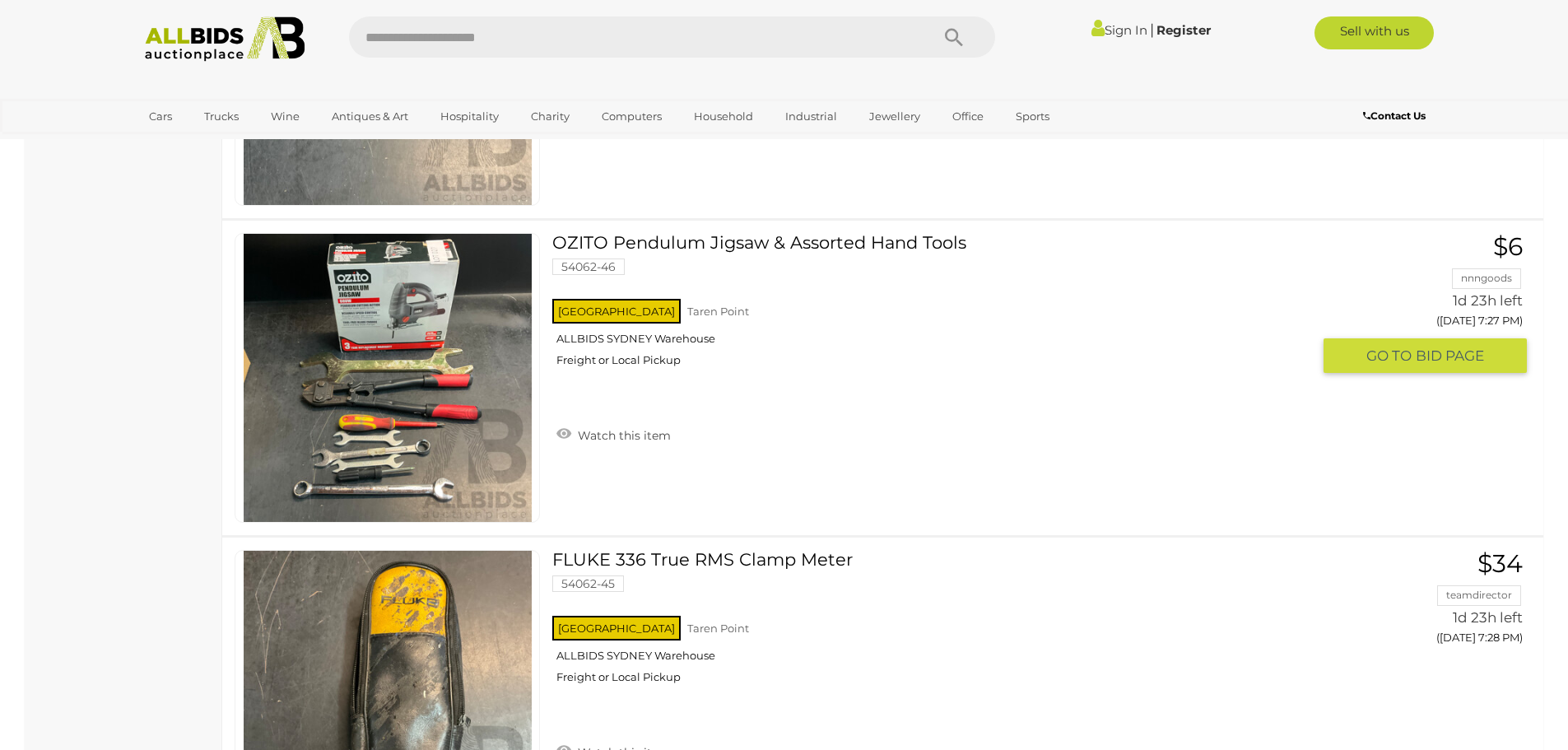
scroll to position [9057, 0]
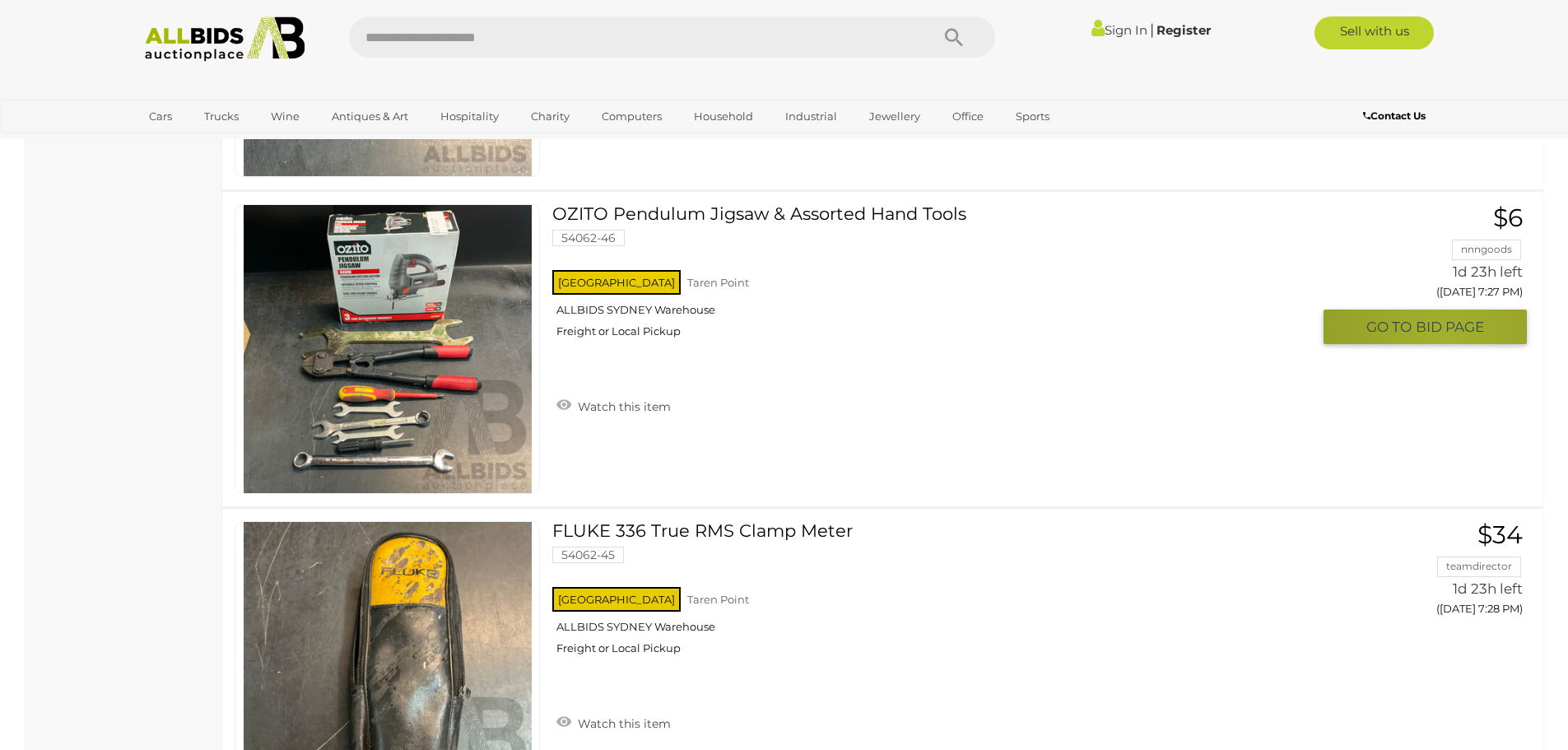
click at [1445, 341] on button "GO TO BID PAGE" at bounding box center [1425, 326] width 204 height 35
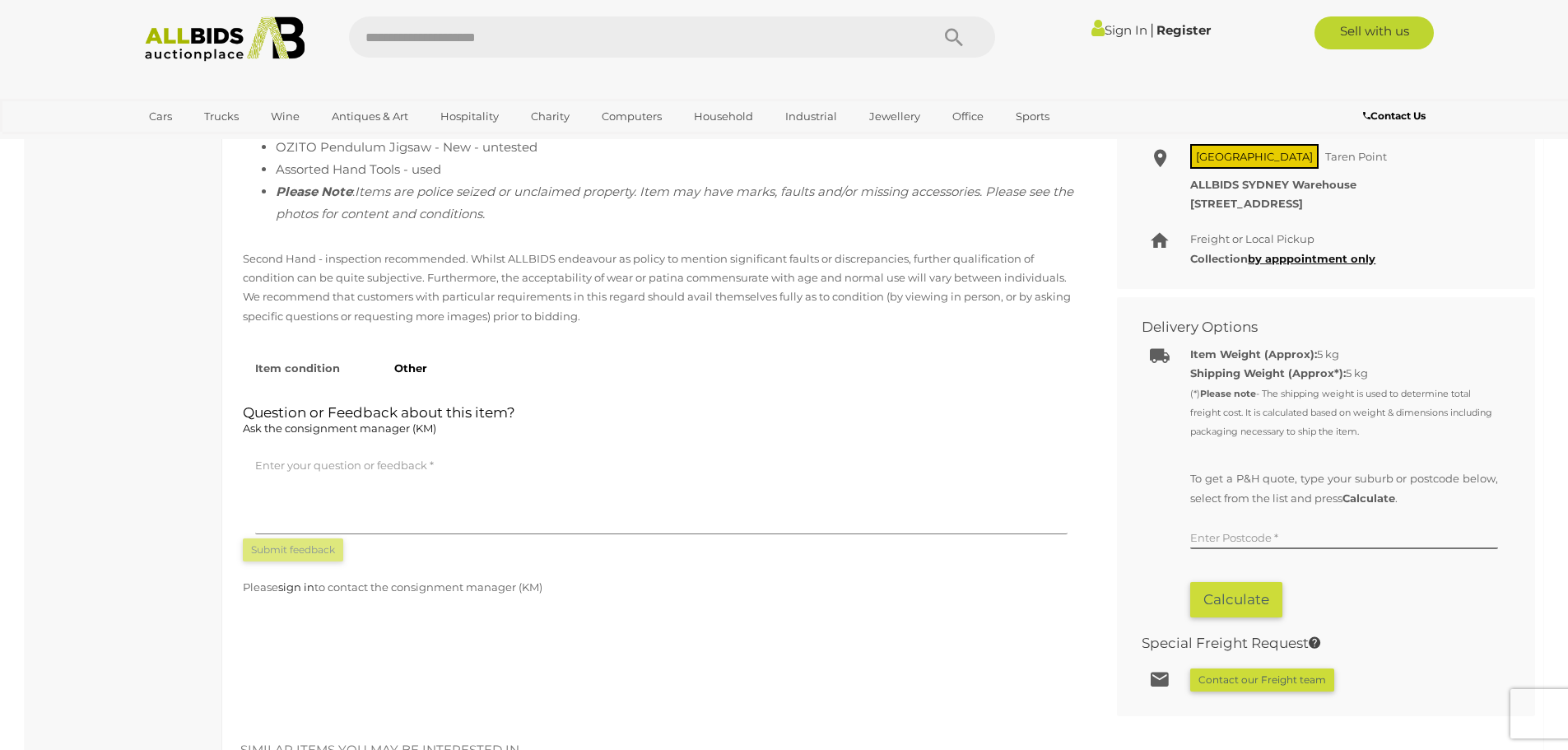
scroll to position [741, 0]
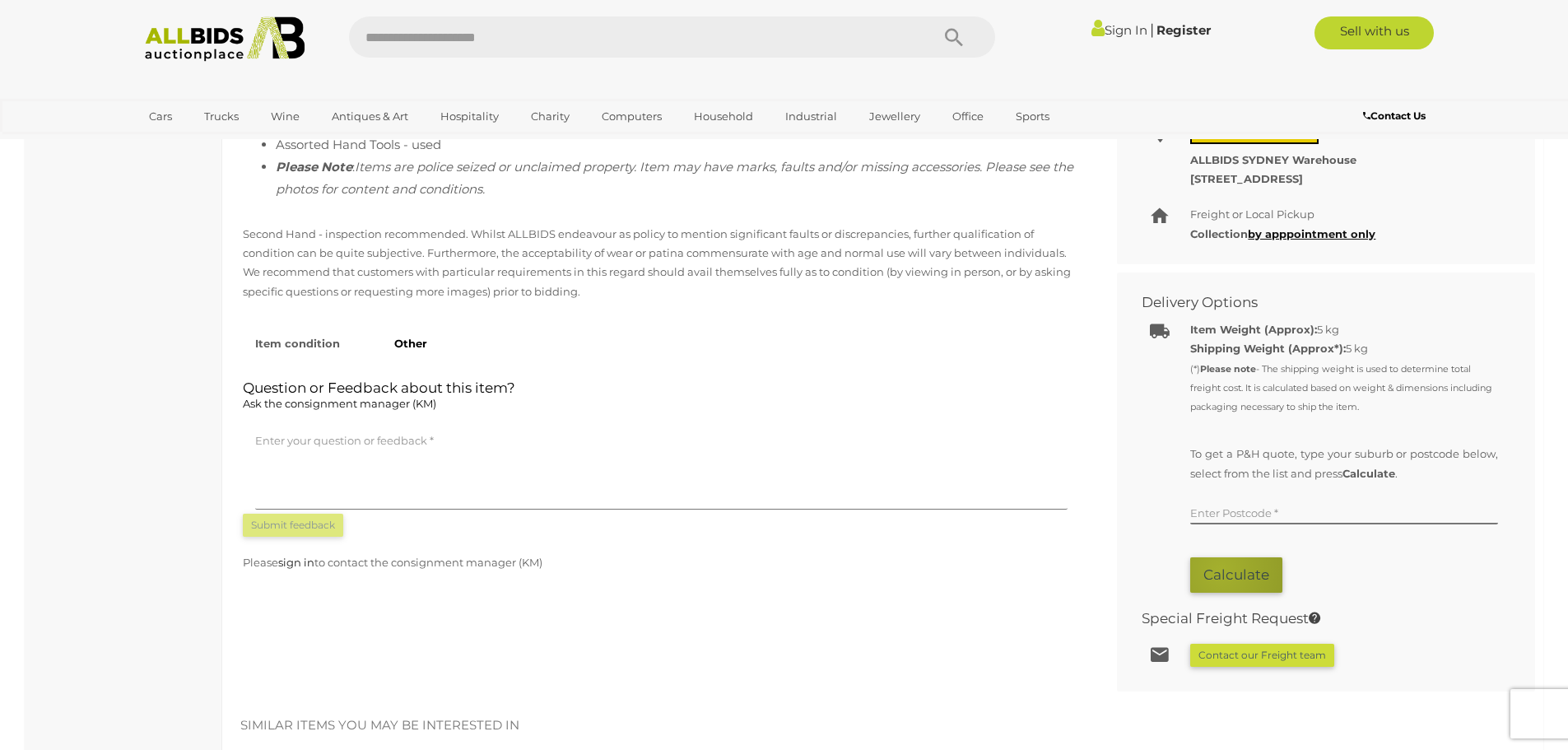
click at [1220, 570] on button "Calculate" at bounding box center [1236, 575] width 92 height 35
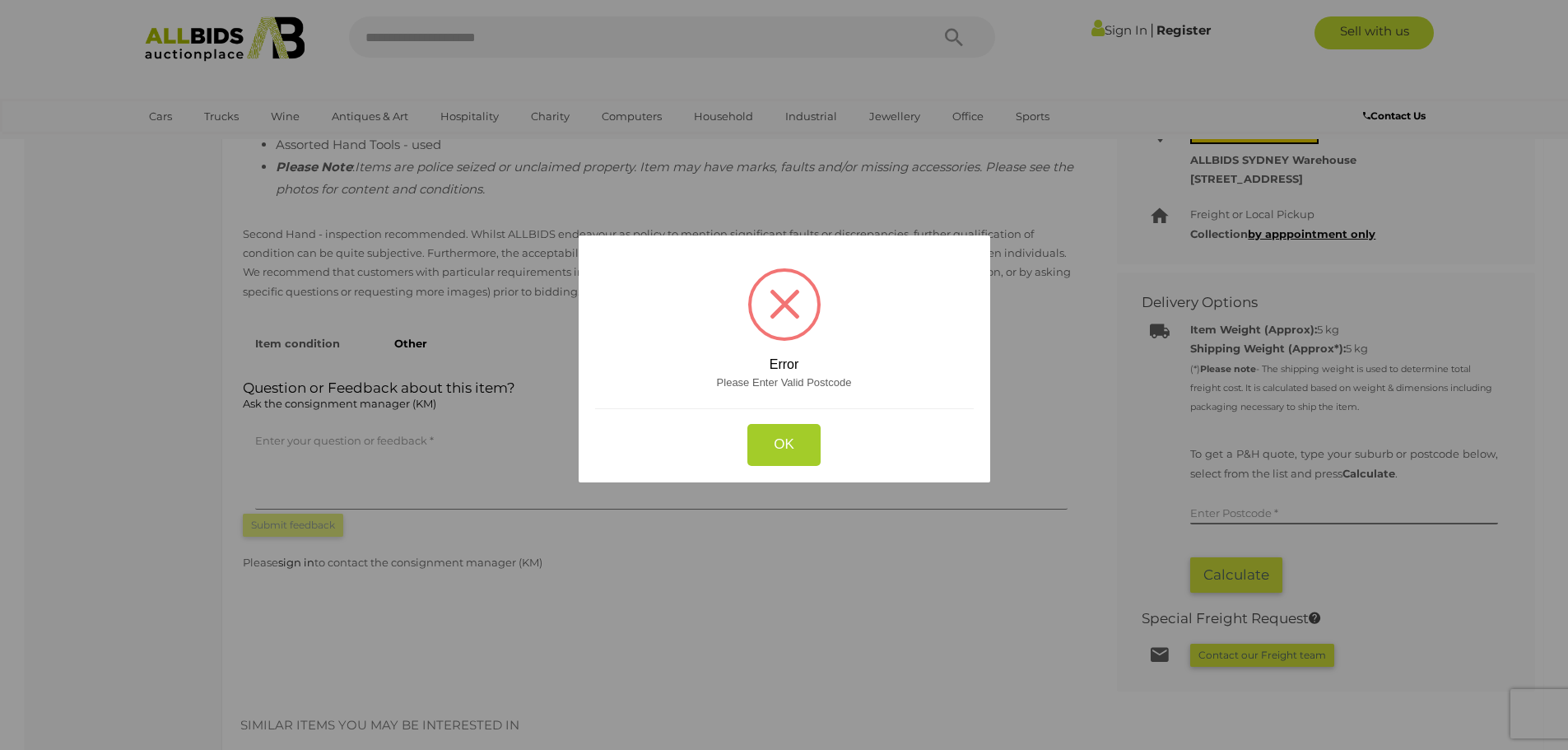
click at [805, 452] on button "OK" at bounding box center [783, 445] width 73 height 42
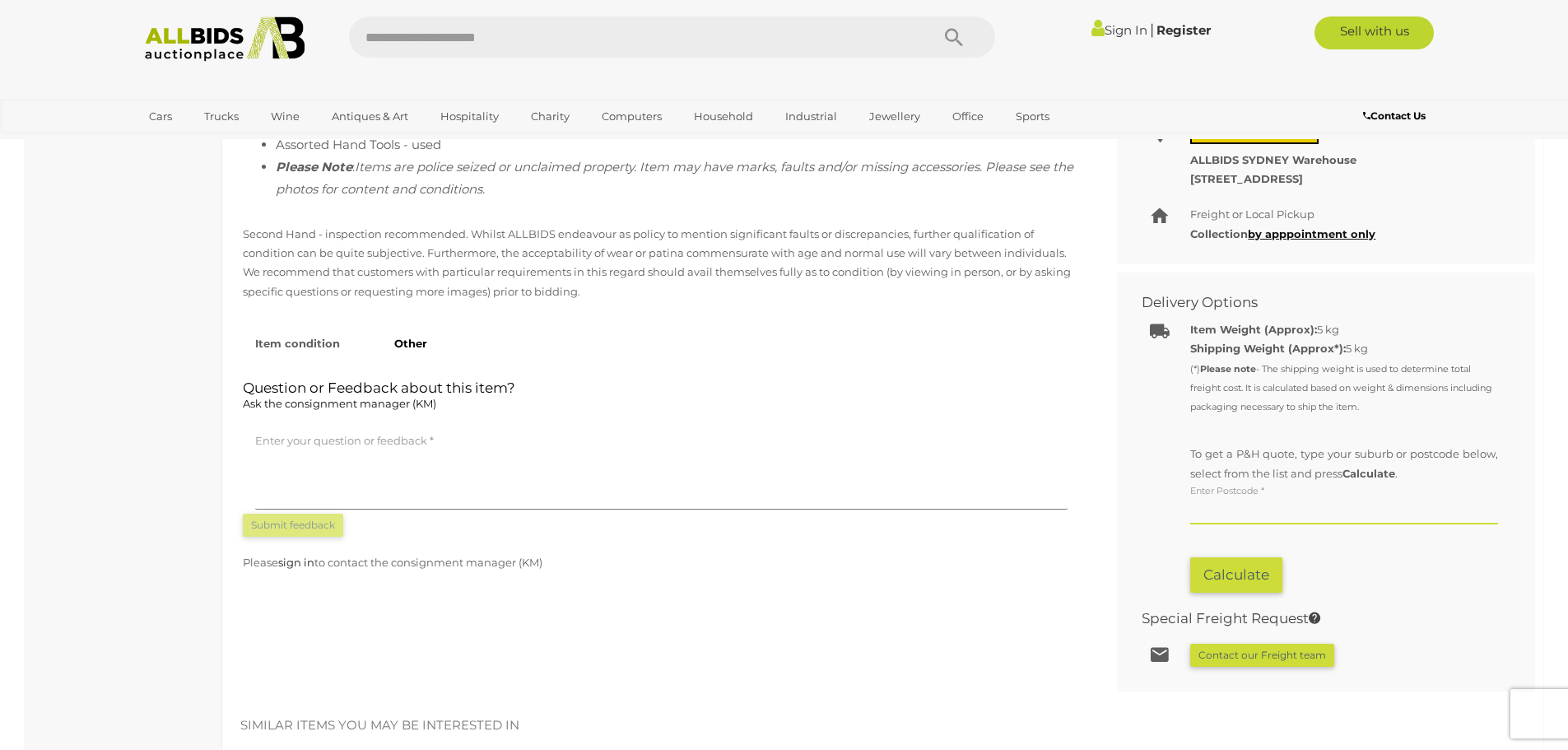
click at [1255, 503] on input "text" at bounding box center [1344, 512] width 307 height 25
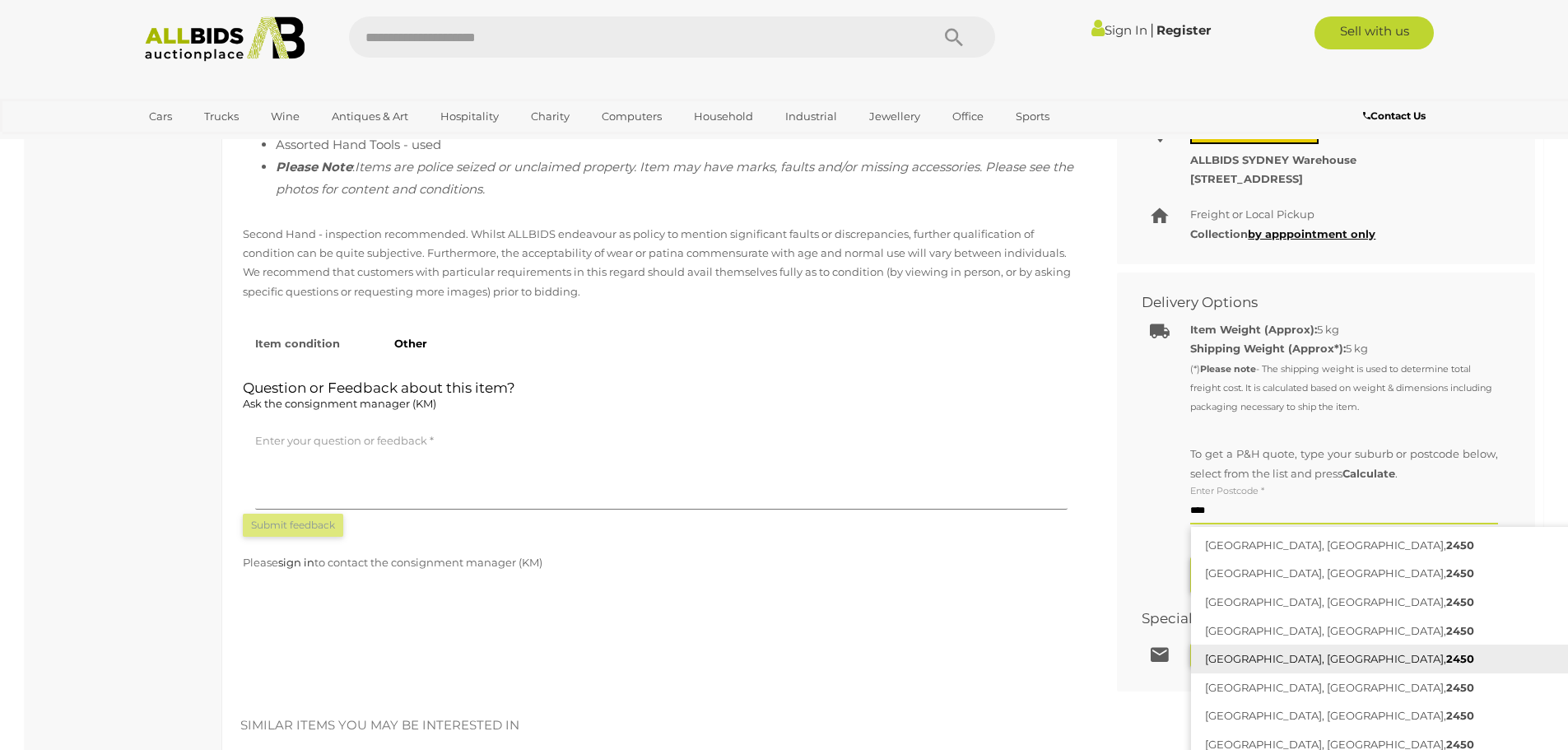
click at [1316, 665] on link "COFFS HARBOUR, NSW, 2450" at bounding box center [1386, 659] width 390 height 29
type input "**********"
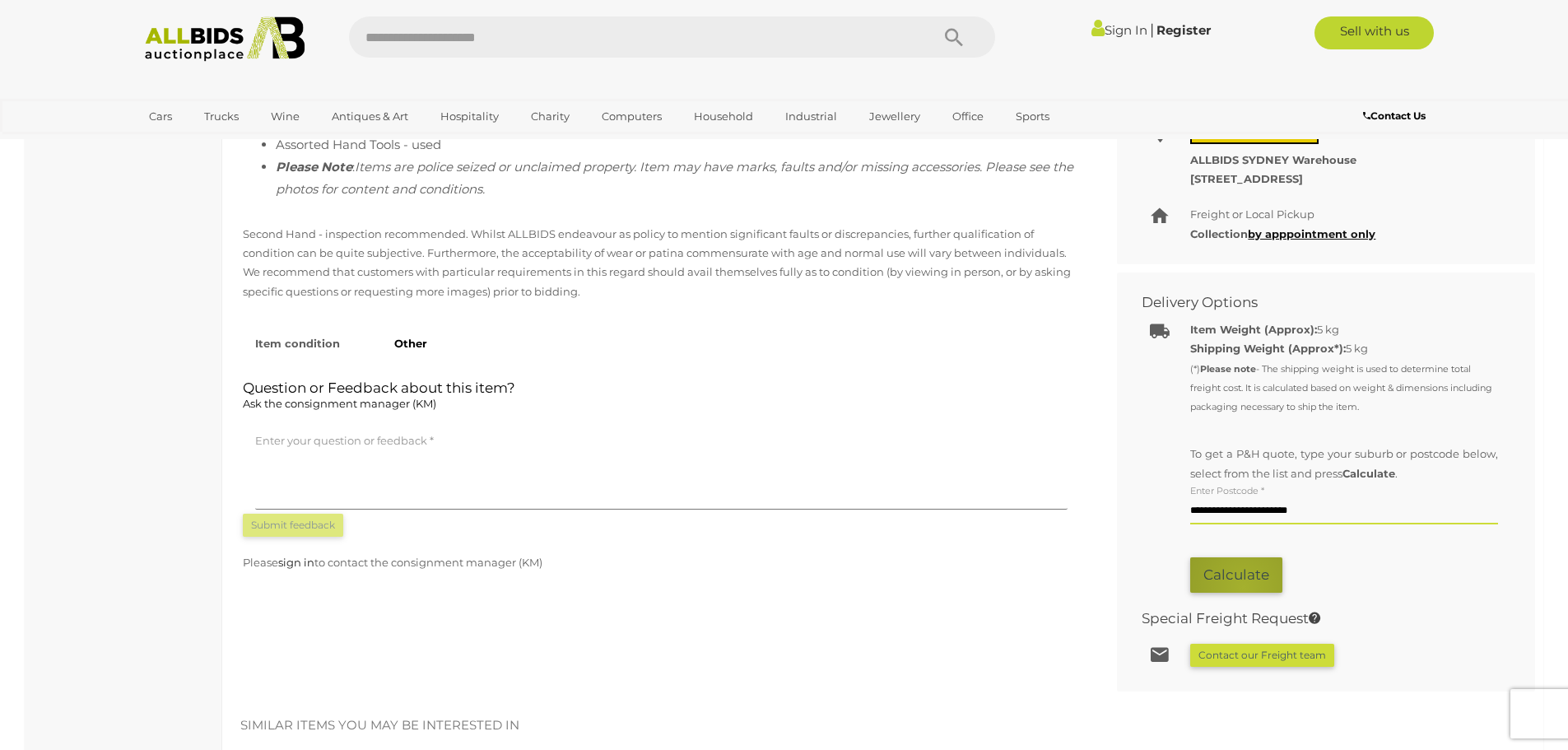
click at [1243, 587] on button "Calculate" at bounding box center [1236, 575] width 92 height 35
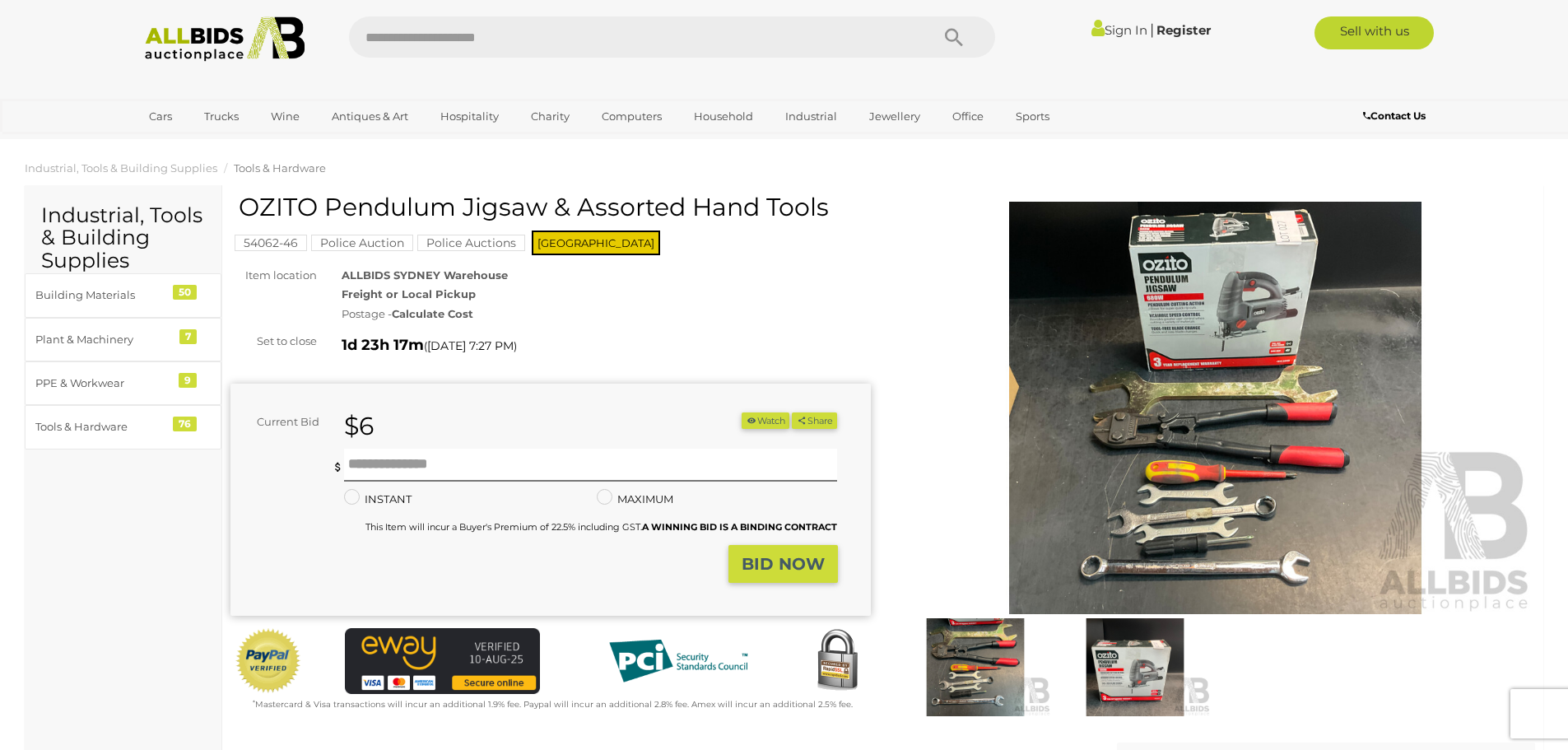
scroll to position [0, 0]
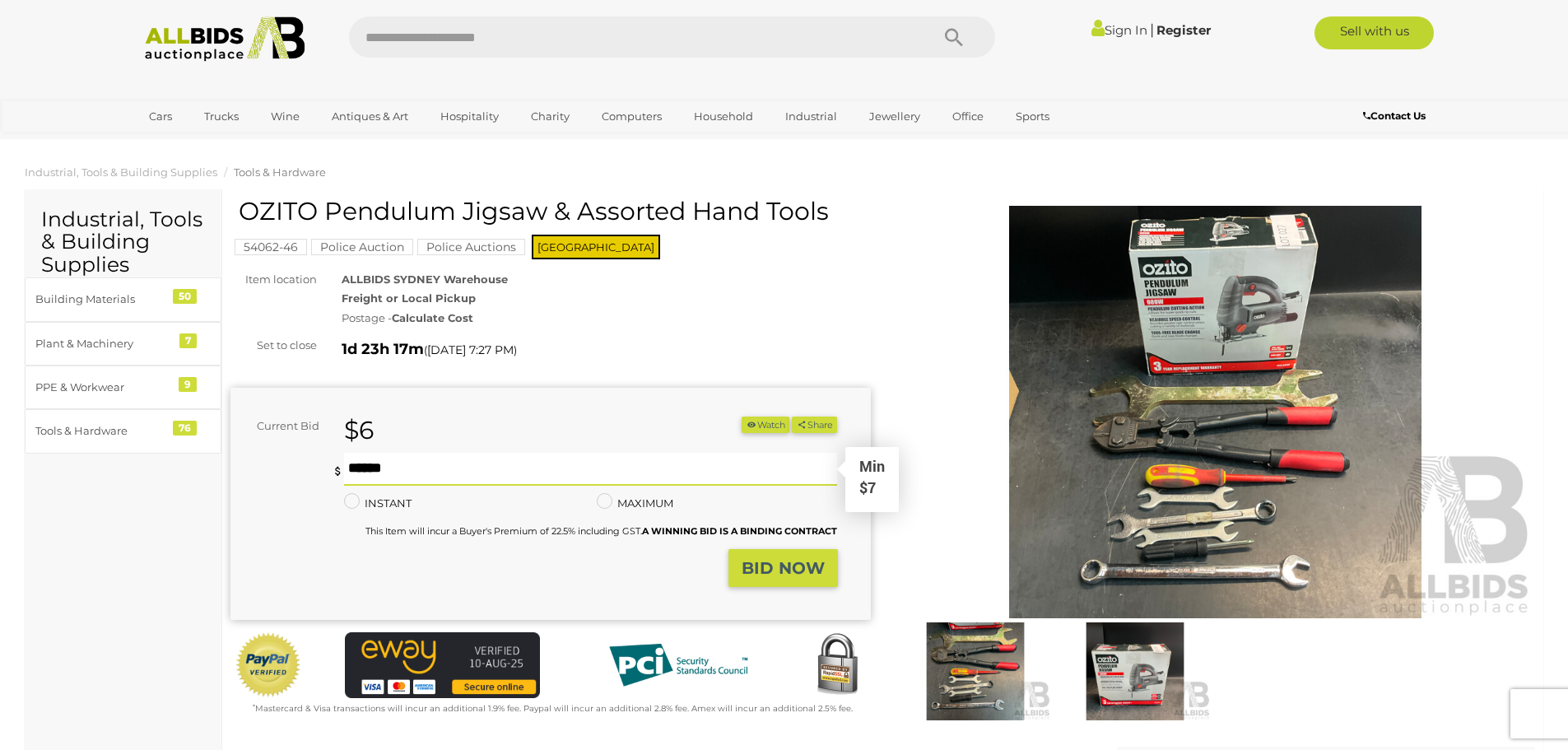
click at [426, 464] on input "text" at bounding box center [591, 469] width 494 height 33
type input "*"
click at [799, 561] on strong "BID NOW" at bounding box center [782, 568] width 83 height 20
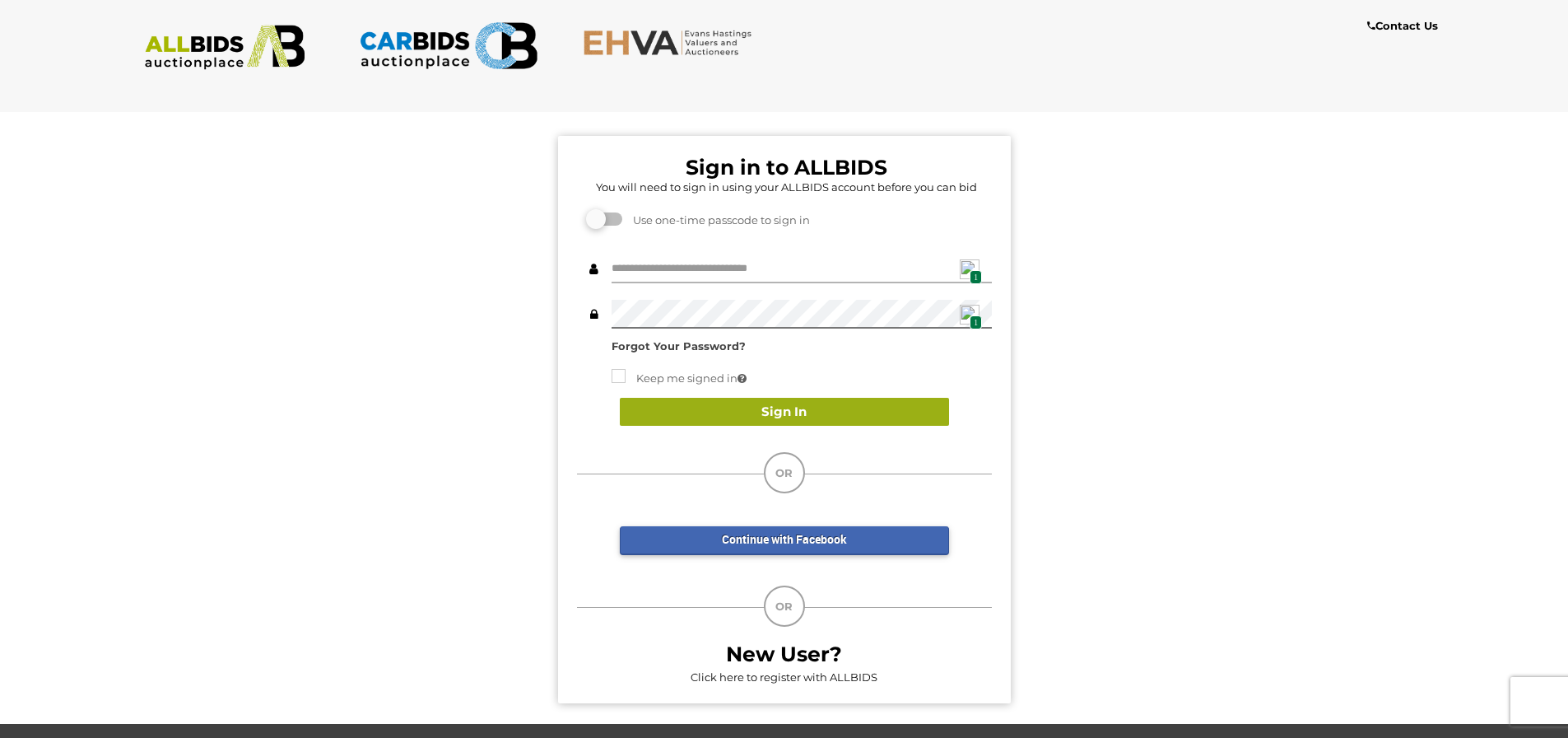
type input "****"
click at [772, 417] on button "Sign In" at bounding box center [784, 412] width 329 height 29
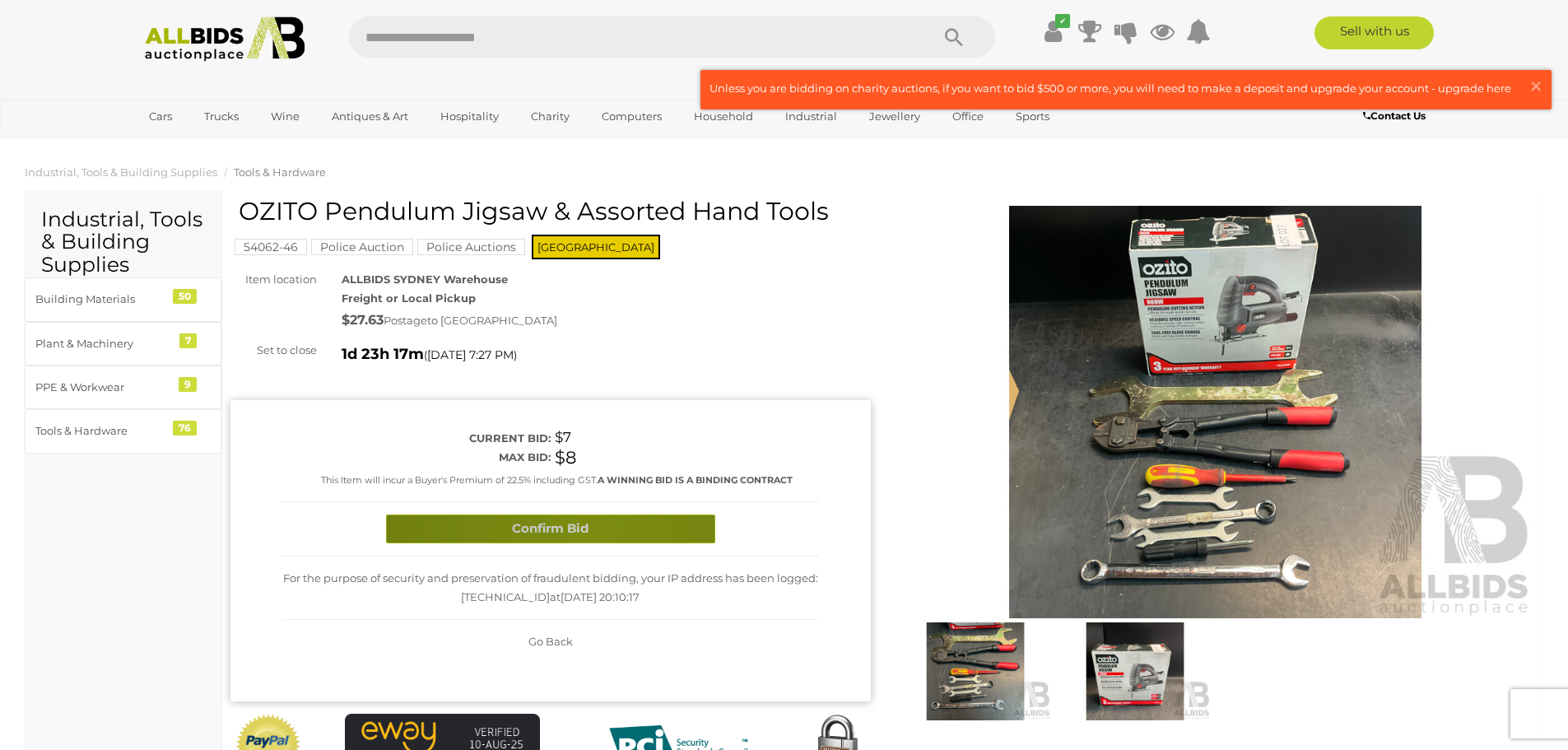
click at [590, 540] on button "Confirm Bid" at bounding box center [550, 529] width 329 height 29
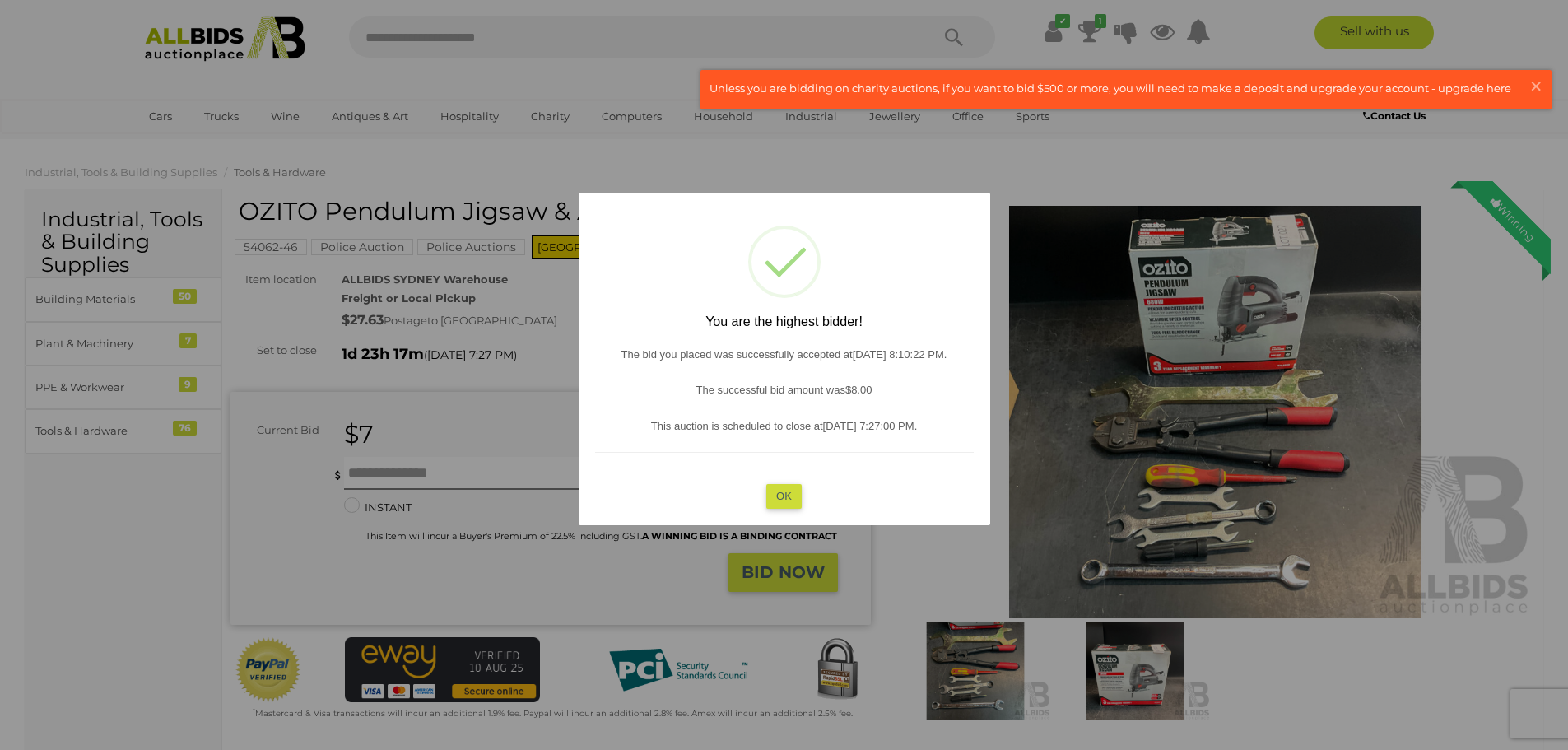
click at [777, 492] on button "OK" at bounding box center [783, 496] width 35 height 24
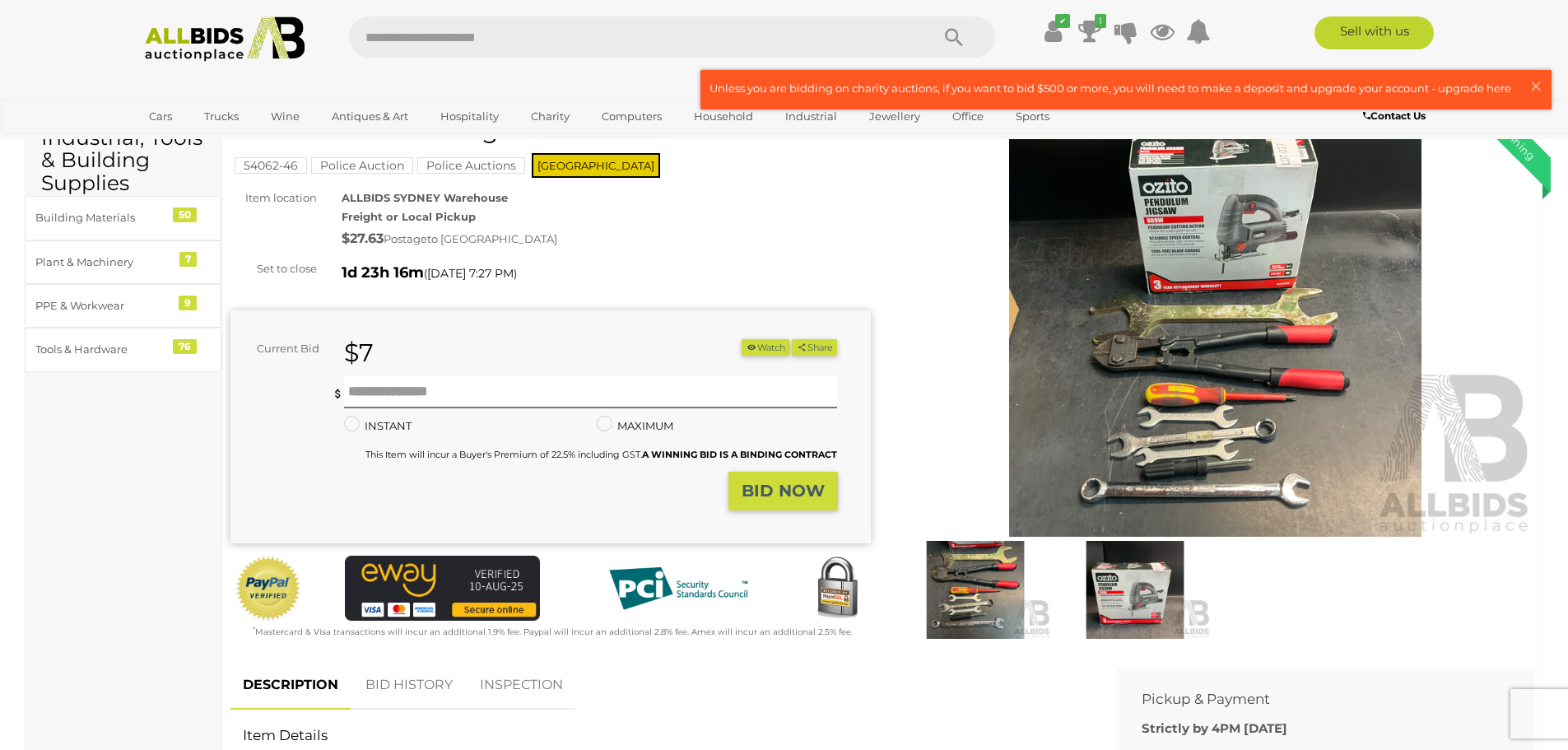
scroll to position [82, 0]
click at [1143, 588] on img at bounding box center [1134, 589] width 151 height 98
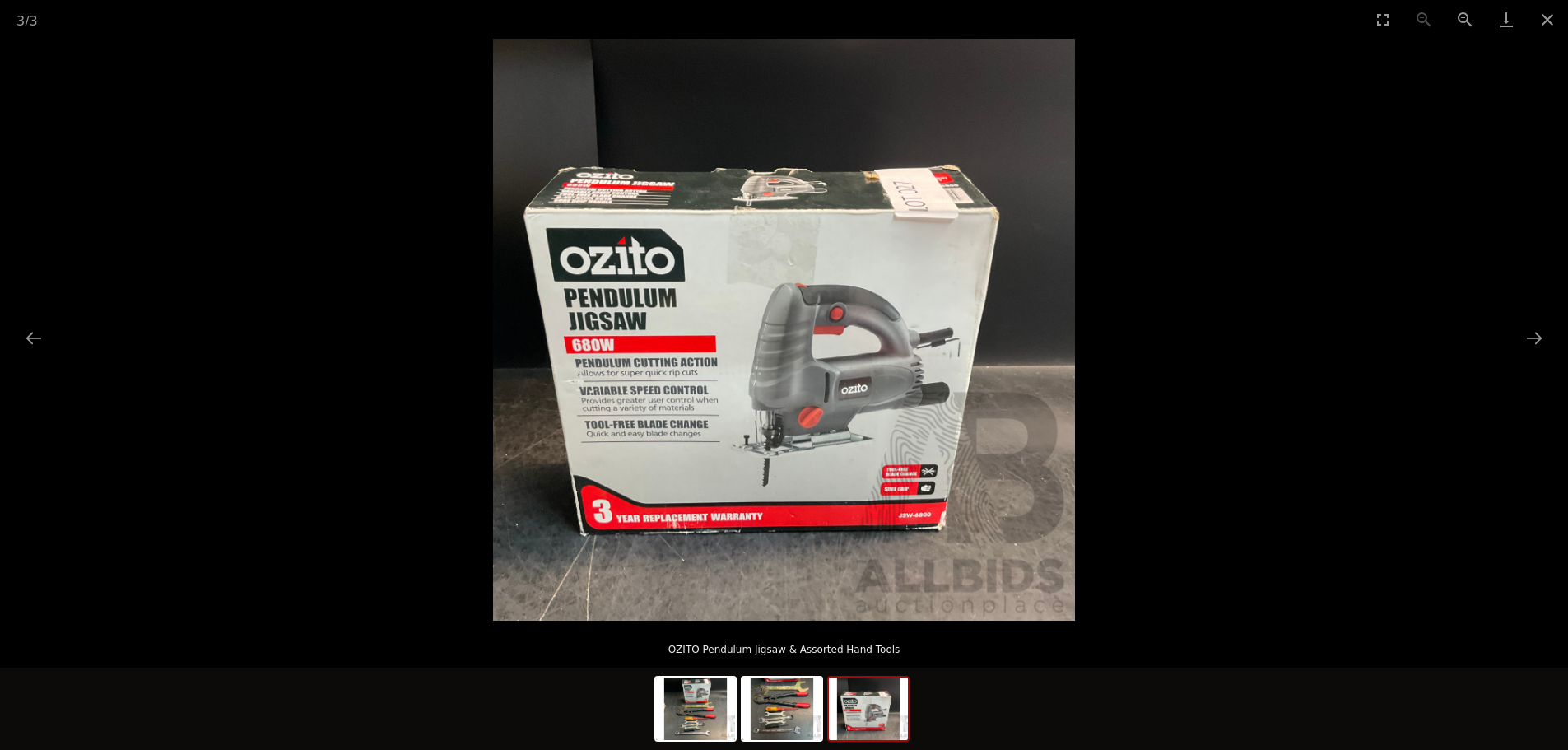
scroll to position [165, 0]
click at [1533, 336] on button "Next slide" at bounding box center [1534, 338] width 34 height 32
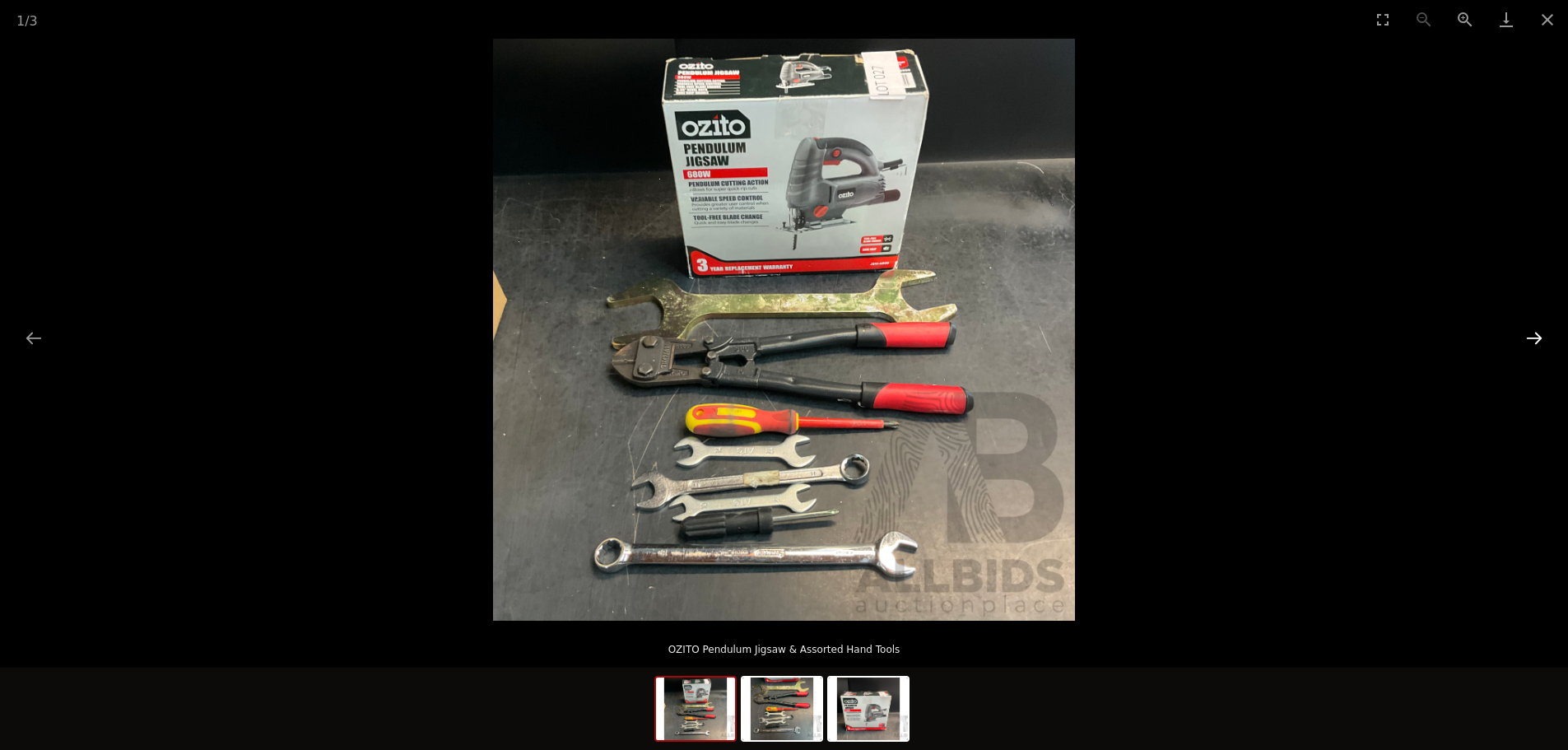
click at [1533, 336] on button "Next slide" at bounding box center [1534, 338] width 34 height 32
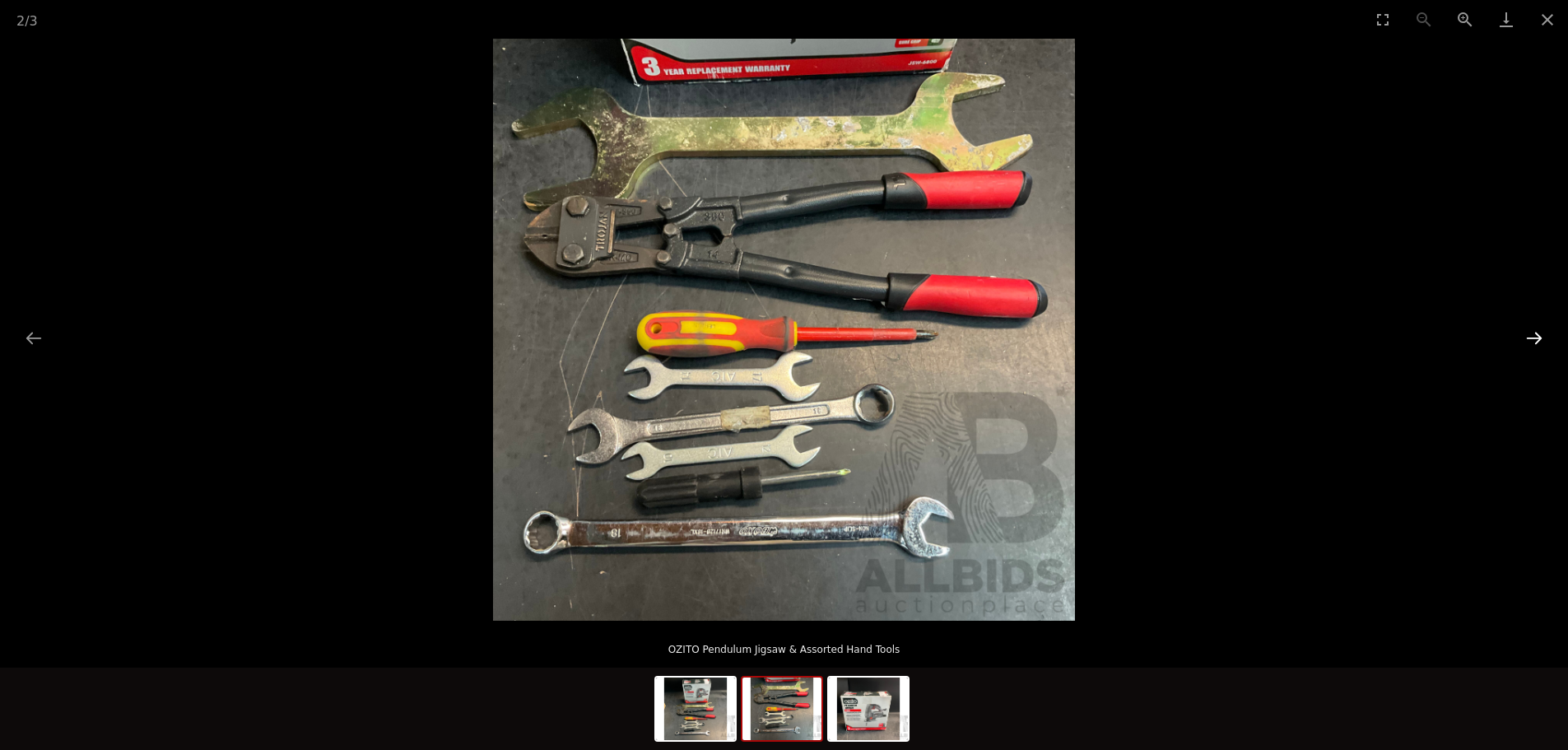
click at [1533, 336] on button "Next slide" at bounding box center [1534, 338] width 34 height 32
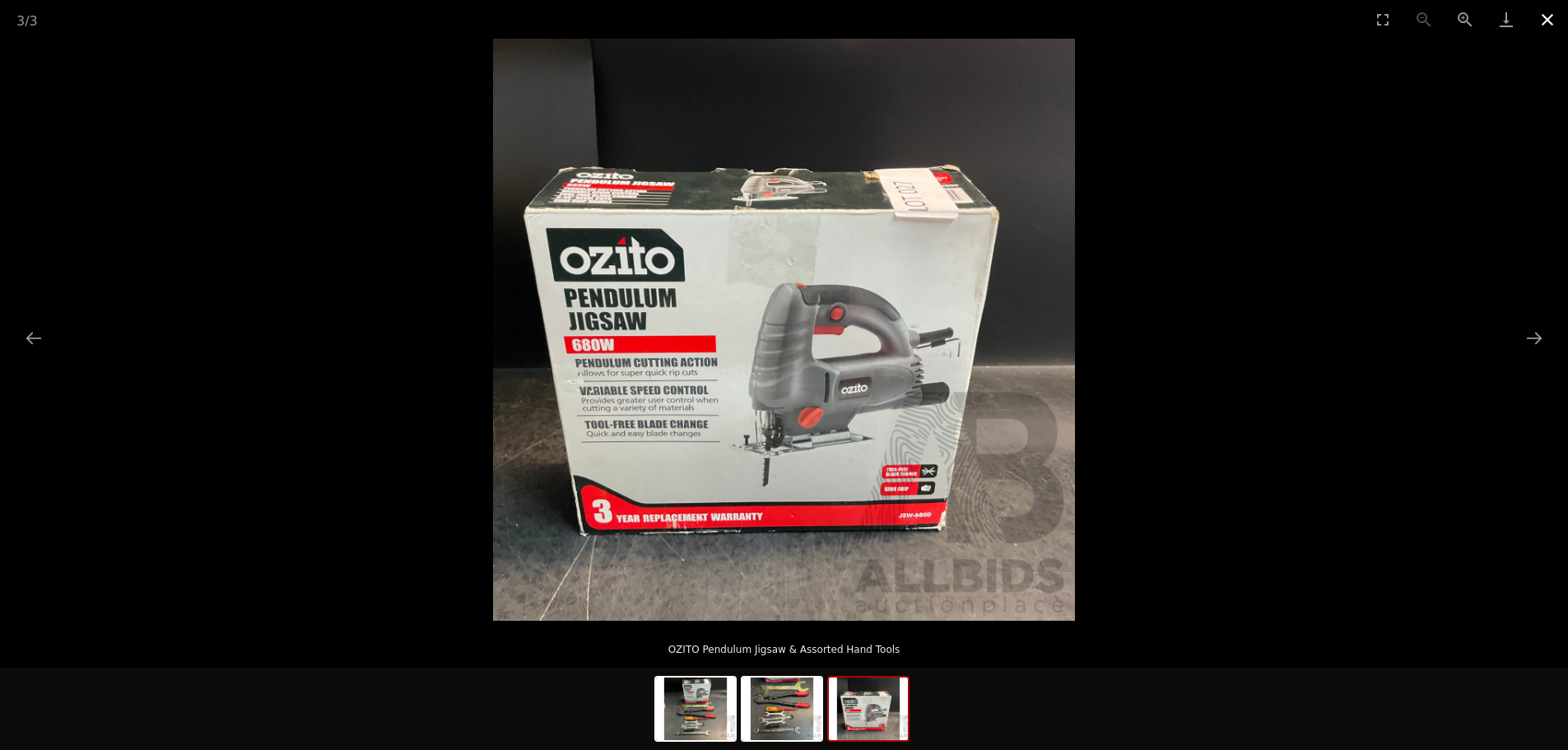
click at [1551, 25] on button "Close gallery" at bounding box center [1547, 19] width 41 height 39
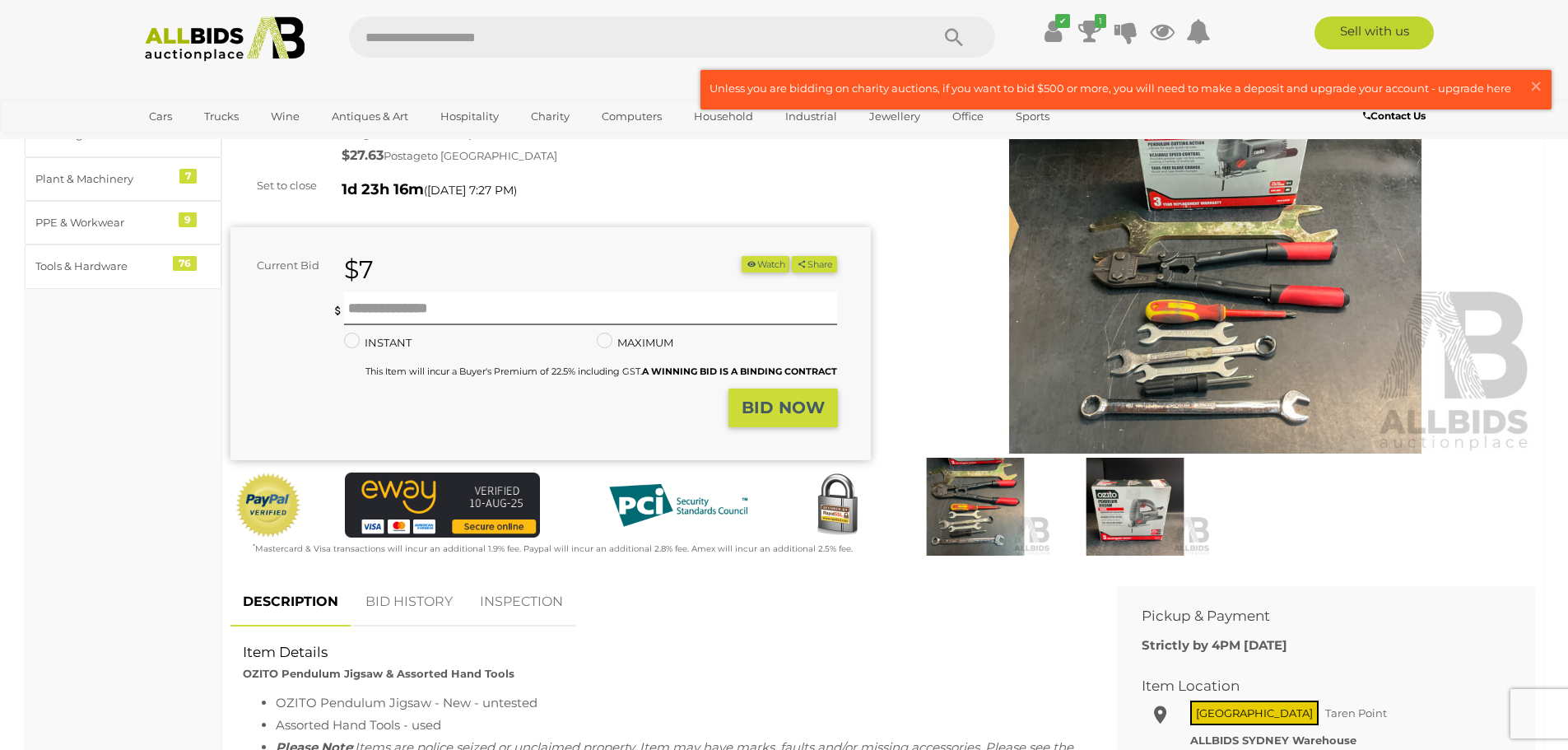
scroll to position [82, 0]
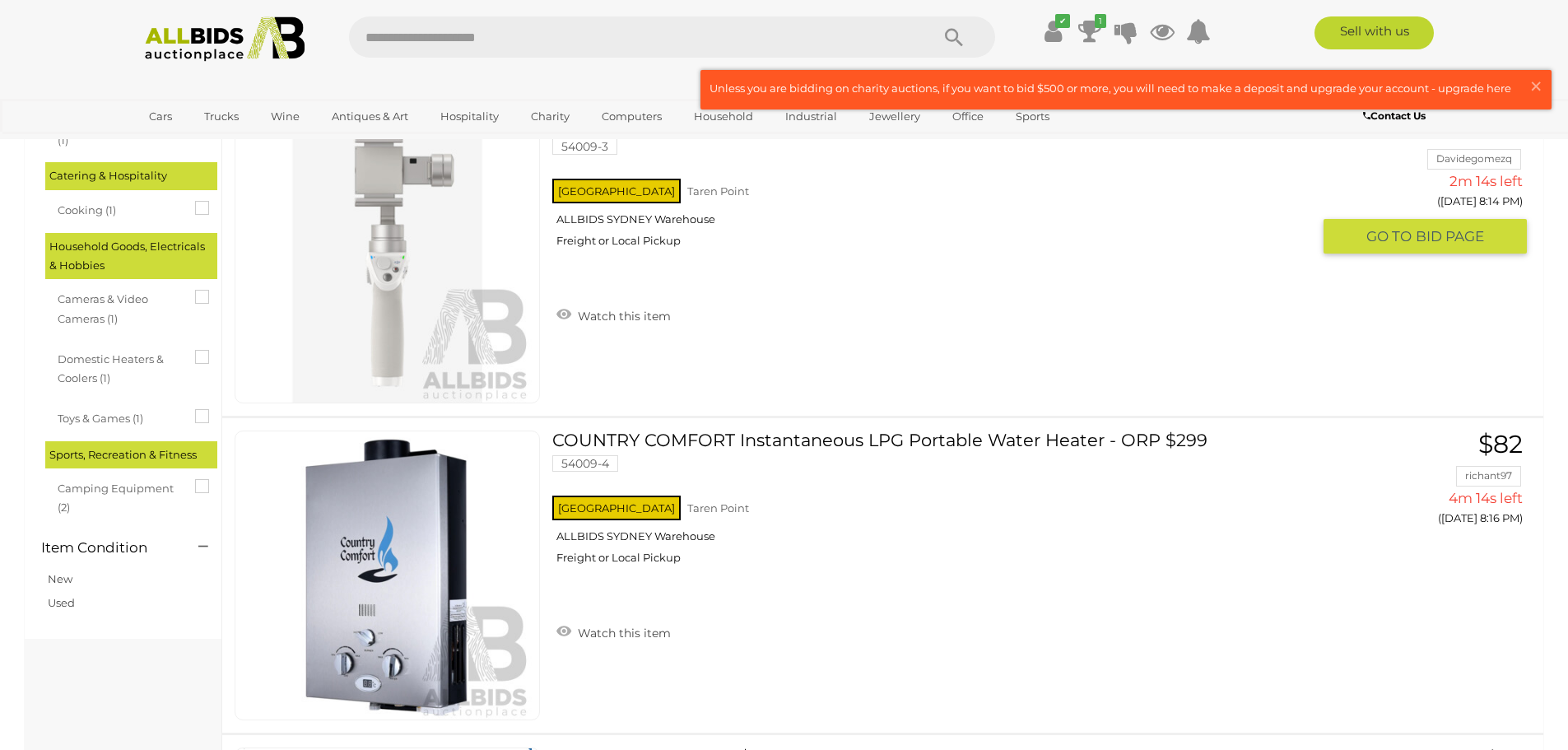
scroll to position [329, 0]
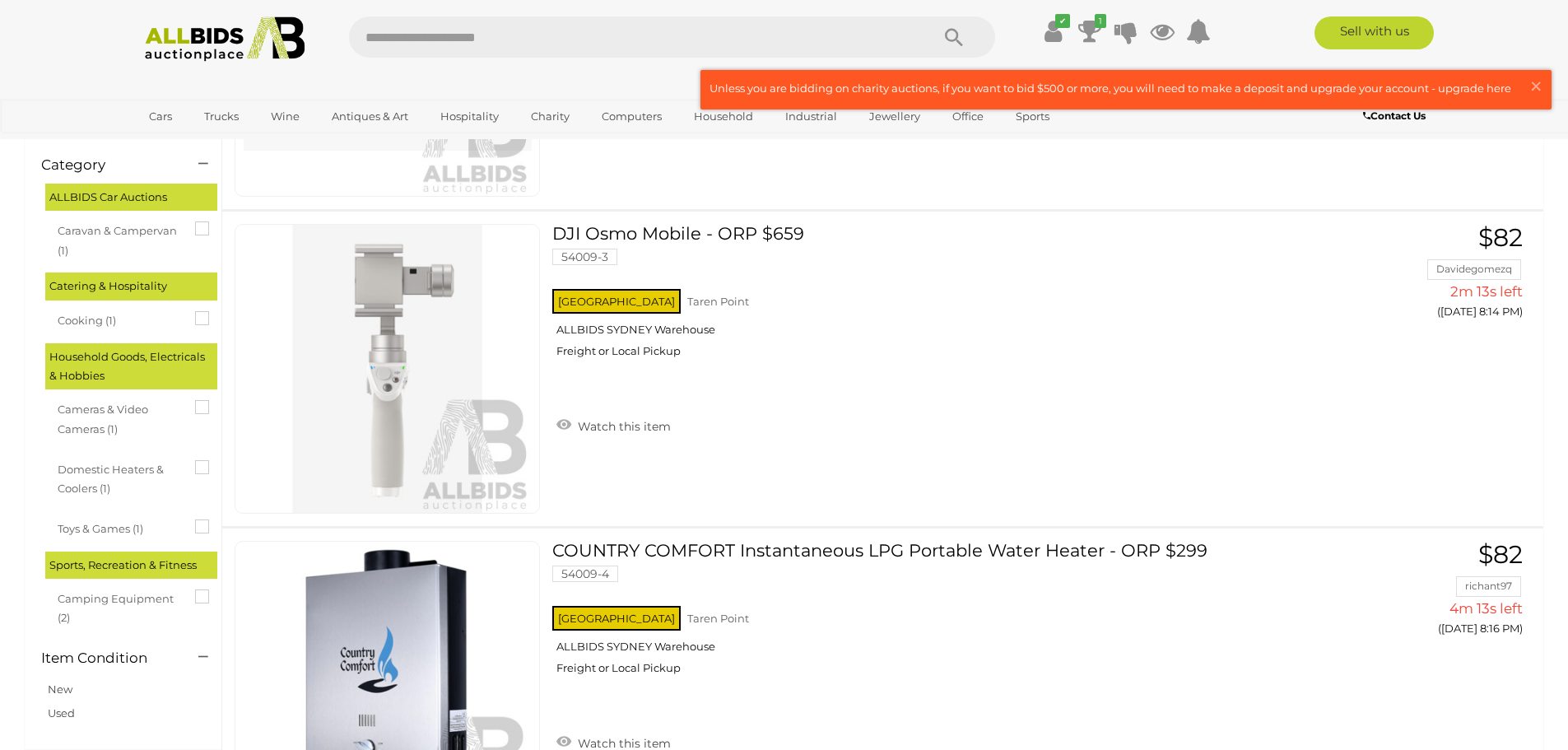
click at [459, 29] on input "text" at bounding box center [630, 37] width 564 height 41
type input "*****"
